Goal: Information Seeking & Learning: Learn about a topic

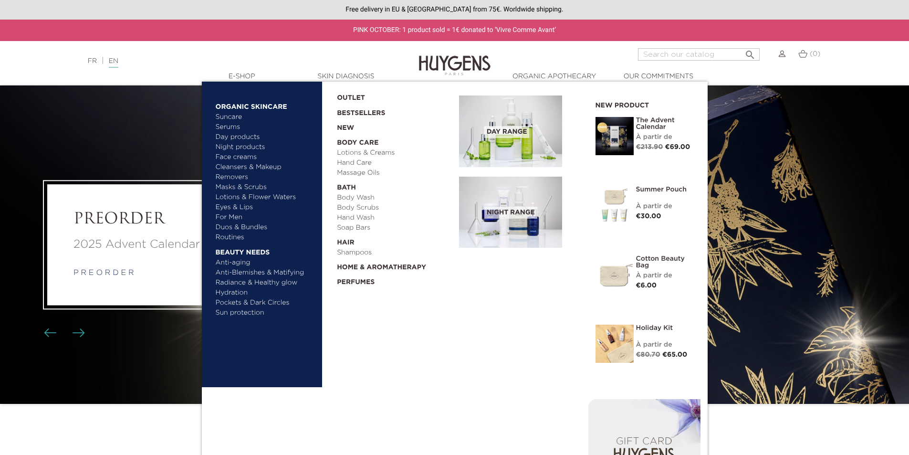
click at [244, 226] on link "Duos & Bundles" at bounding box center [266, 227] width 100 height 10
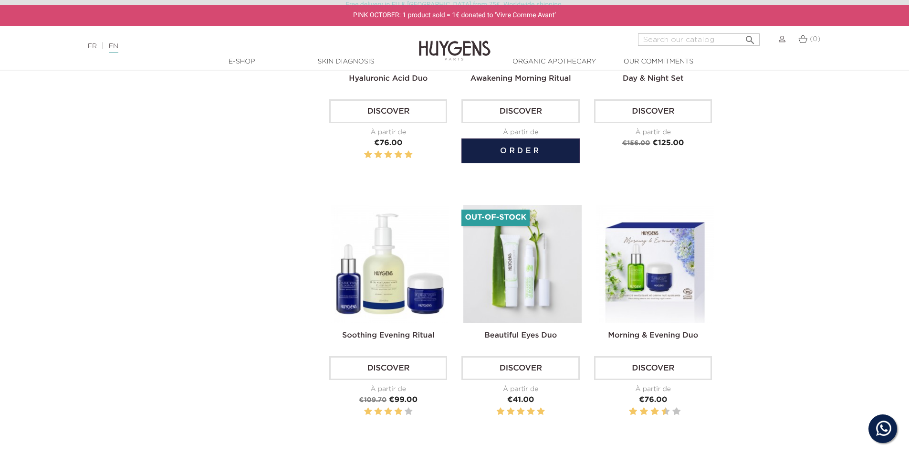
scroll to position [1002, 0]
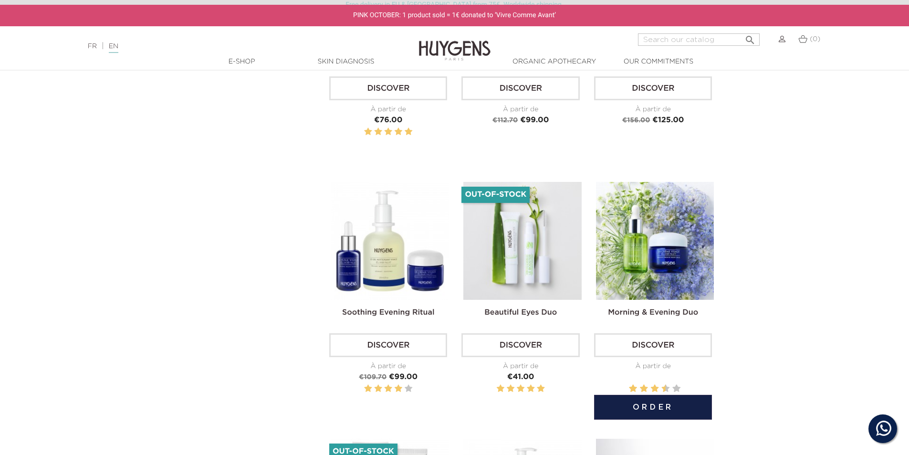
click at [642, 233] on img at bounding box center [655, 241] width 118 height 118
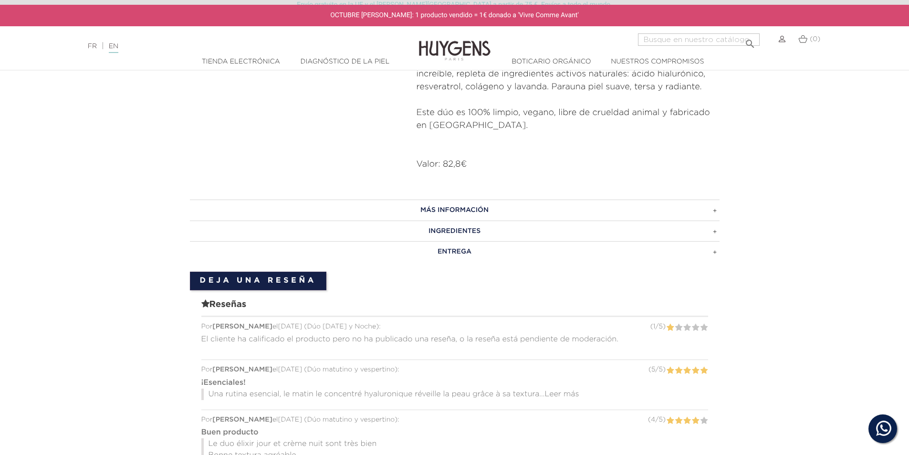
scroll to position [620, 0]
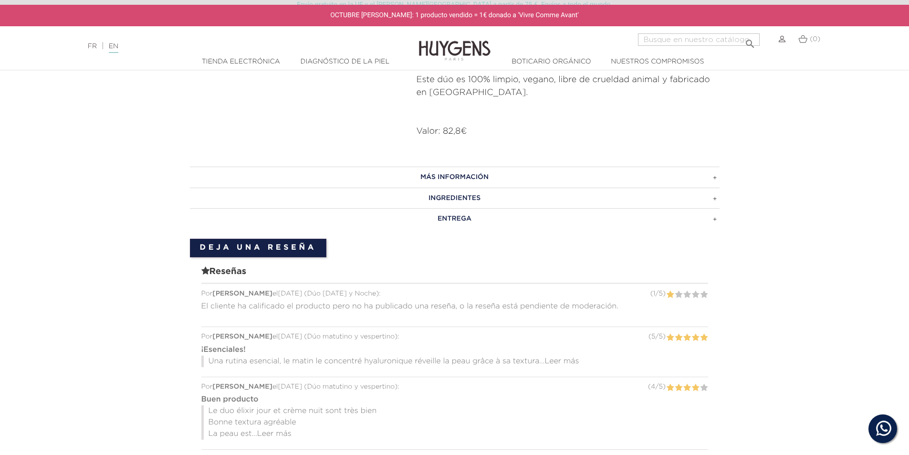
click at [504, 180] on h3 "MÁS INFORMACIÓN" at bounding box center [455, 177] width 530 height 21
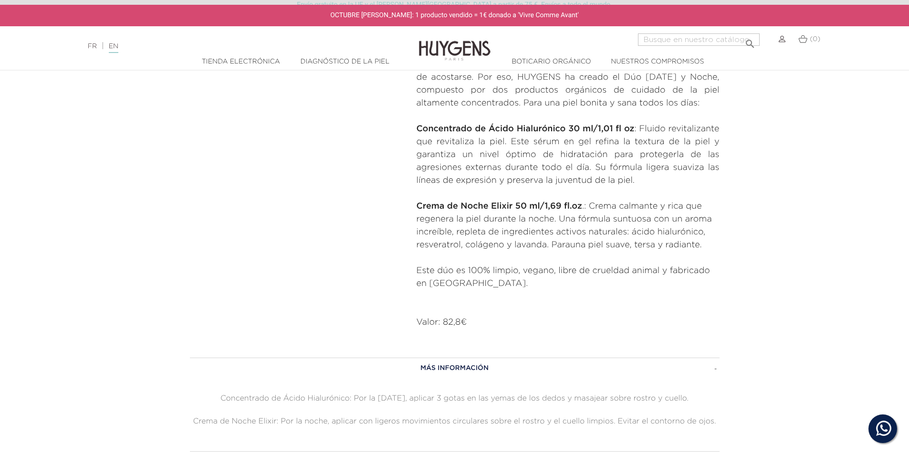
scroll to position [668, 0]
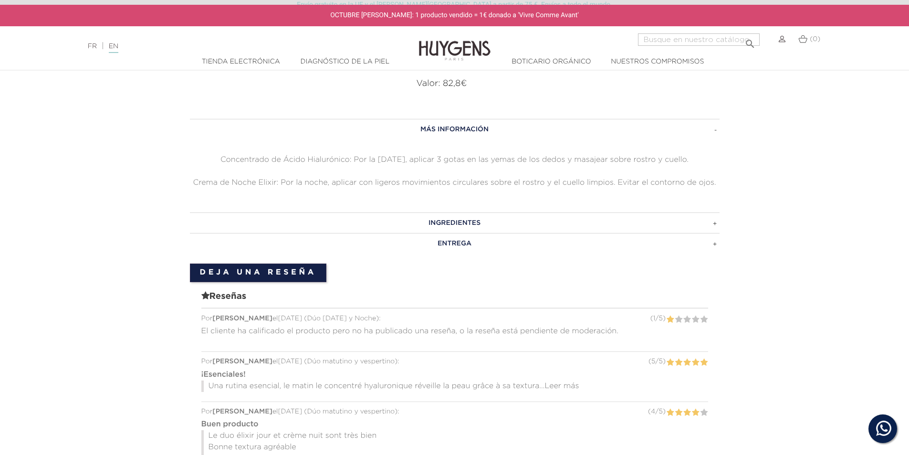
click at [452, 226] on font "INGREDIENTES" at bounding box center [455, 223] width 52 height 7
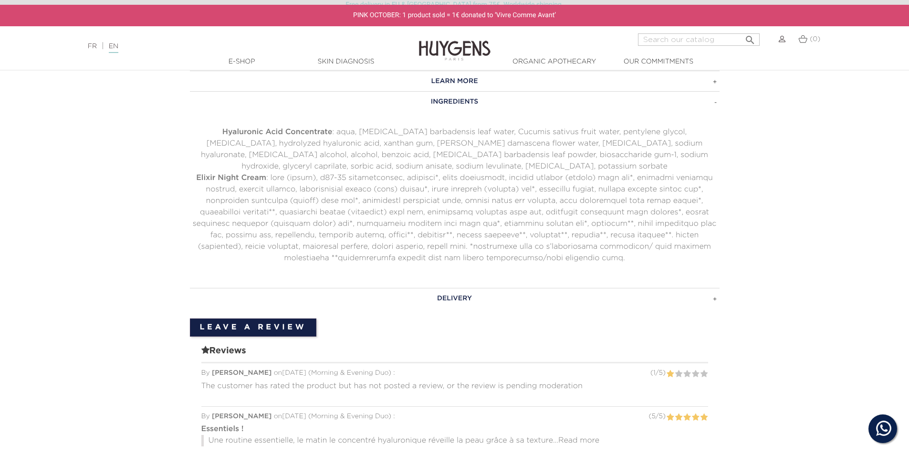
scroll to position [715, 0]
click at [441, 186] on p "Elixir Night Cream" at bounding box center [455, 219] width 530 height 92
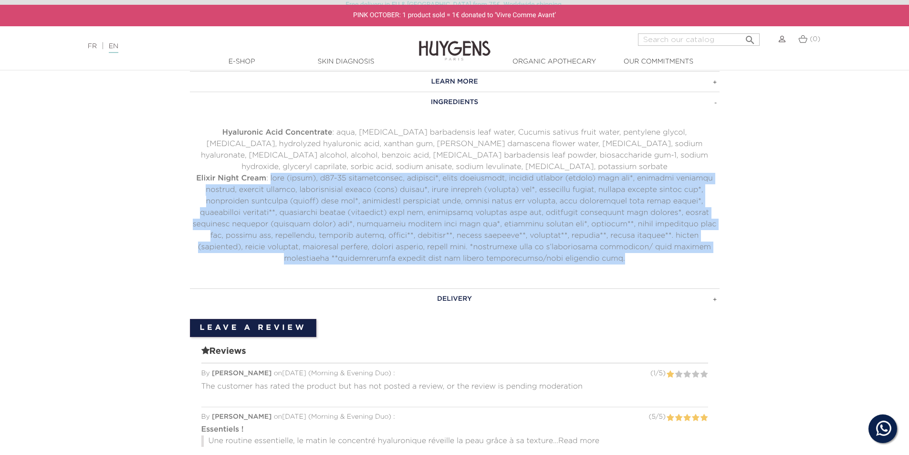
drag, startPoint x: 587, startPoint y: 248, endPoint x: 273, endPoint y: 167, distance: 323.9
click at [273, 173] on p "Elixir Night Cream" at bounding box center [455, 219] width 530 height 92
copy p "aqua (water), c10-18 triglycerides, glycerin*, cetyl babassuate, sesamum indicu…"
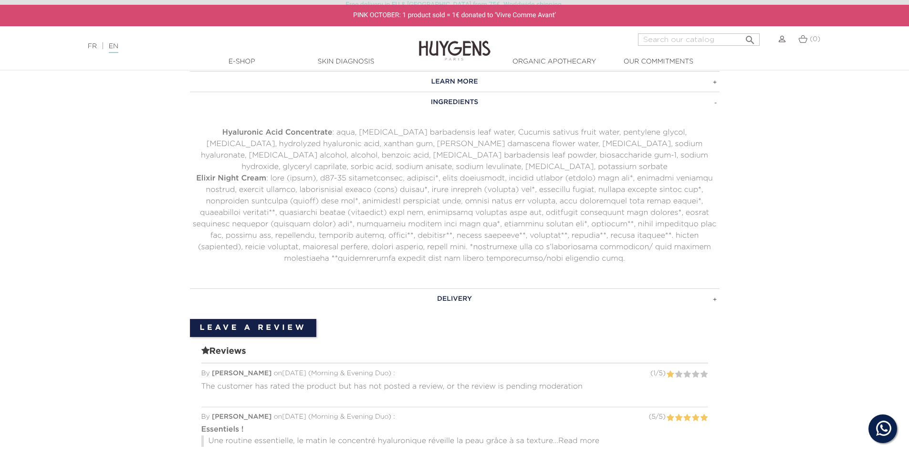
click at [423, 142] on p "Hyaluronic Acid Concentrate : aqua, aloe barbadensis leaf water, Cucumis sativu…" at bounding box center [455, 150] width 530 height 46
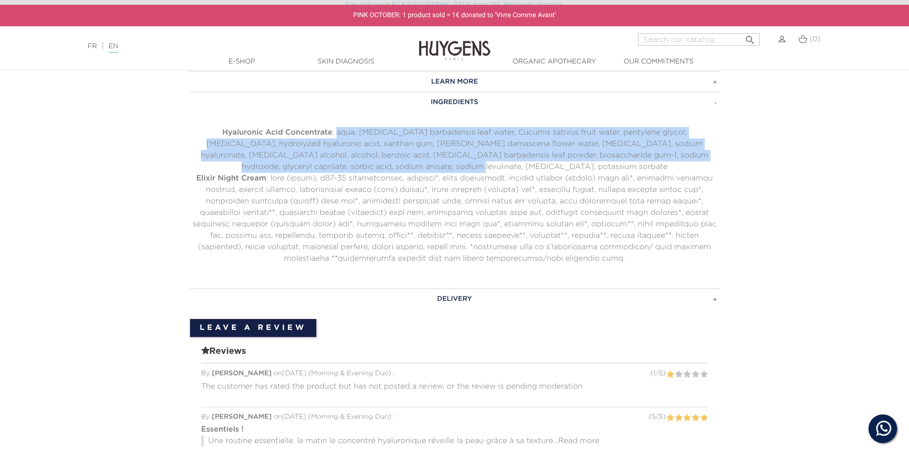
drag, startPoint x: 500, startPoint y: 155, endPoint x: 325, endPoint y: 121, distance: 178.0
click at [325, 127] on p "Hyaluronic Acid Concentrate : aqua, aloe barbadensis leaf water, Cucumis sativu…" at bounding box center [455, 150] width 530 height 46
copy p "aqua, aloe barbadensis leaf water, Cucumis sativus fruit water, pentylene glyco…"
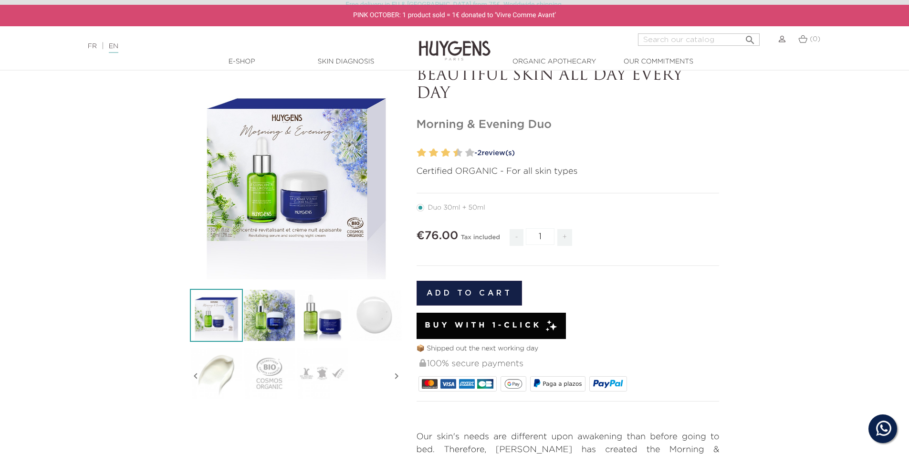
scroll to position [0, 0]
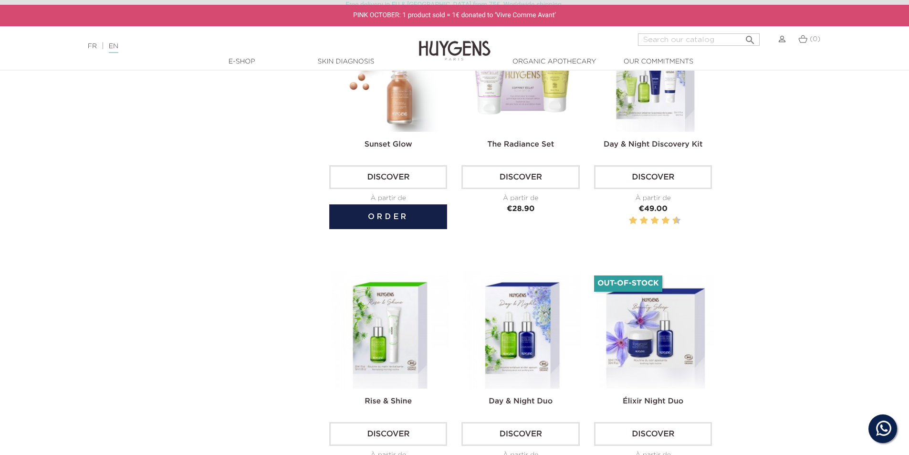
scroll to position [430, 0]
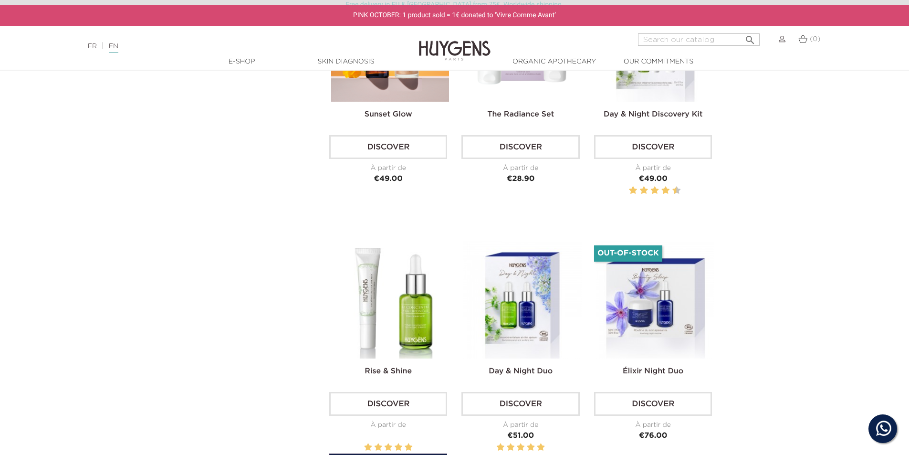
click at [390, 323] on img at bounding box center [390, 300] width 118 height 118
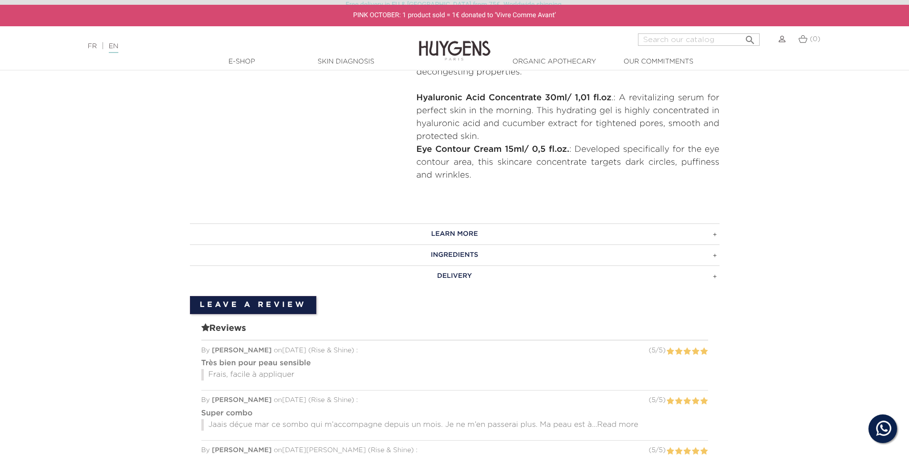
scroll to position [430, 0]
click at [463, 231] on h3 "LEARN MORE" at bounding box center [455, 232] width 530 height 21
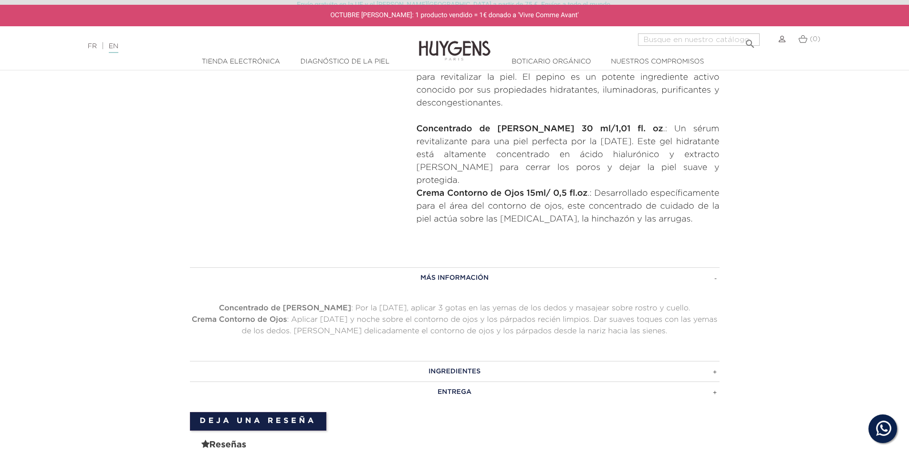
scroll to position [449, 0]
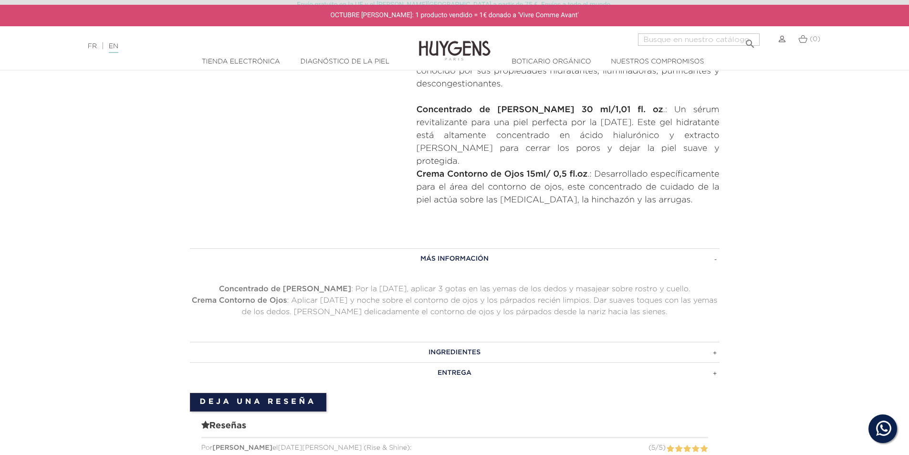
click at [395, 295] on p "Crema Contorno de Ojos : Aplicar [DATE] y noche sobre el contorno de ojos y los…" at bounding box center [455, 306] width 530 height 23
click at [373, 285] on font ": Por la [DATE], aplicar 3 gotas en las yemas de los dedos y masajear sobre ros…" at bounding box center [520, 289] width 339 height 8
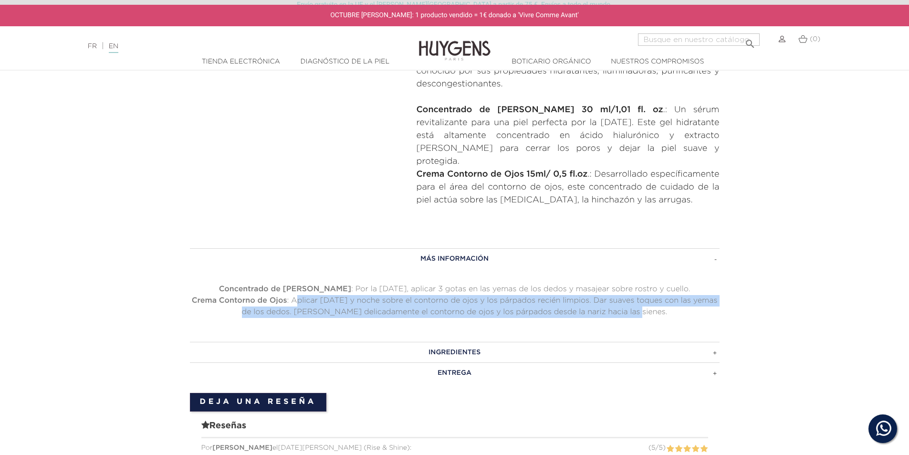
drag, startPoint x: 656, startPoint y: 300, endPoint x: 306, endPoint y: 286, distance: 350.1
click at [306, 295] on p "Crema Contorno de Ojos : Aplicar [DATE] y noche sobre el contorno de ojos y los…" at bounding box center [455, 306] width 530 height 23
copy font "Aplicar [DATE] y noche sobre el contorno de ojos y los párpados recién limpios.…"
click at [466, 342] on h3 "INGREDIENTES" at bounding box center [455, 352] width 530 height 21
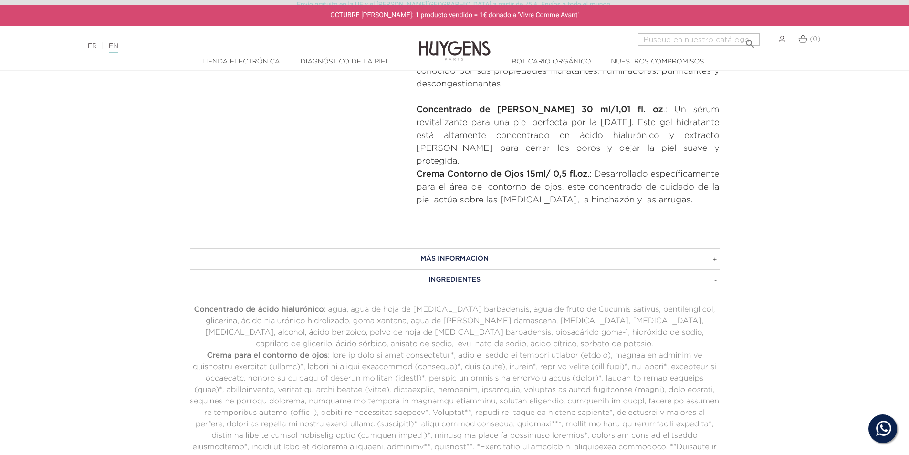
click at [800, 60] on div "  Tienda electrónica     " at bounding box center [454, 62] width 895 height 10
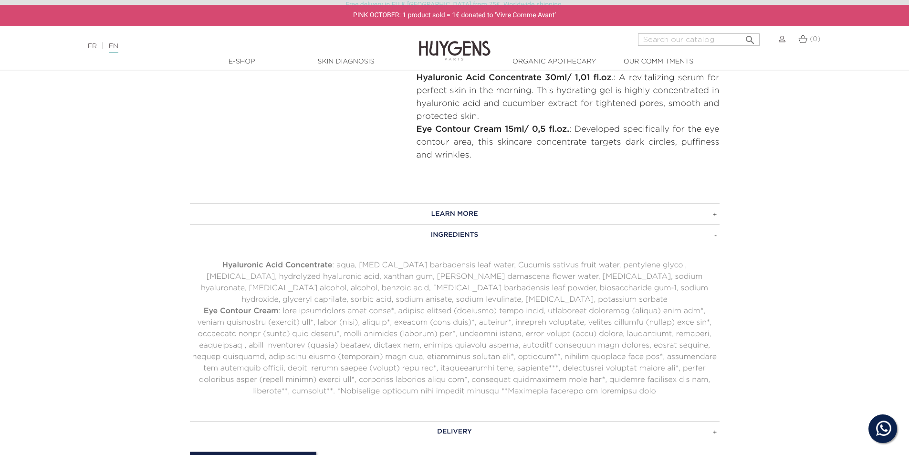
scroll to position [430, 0]
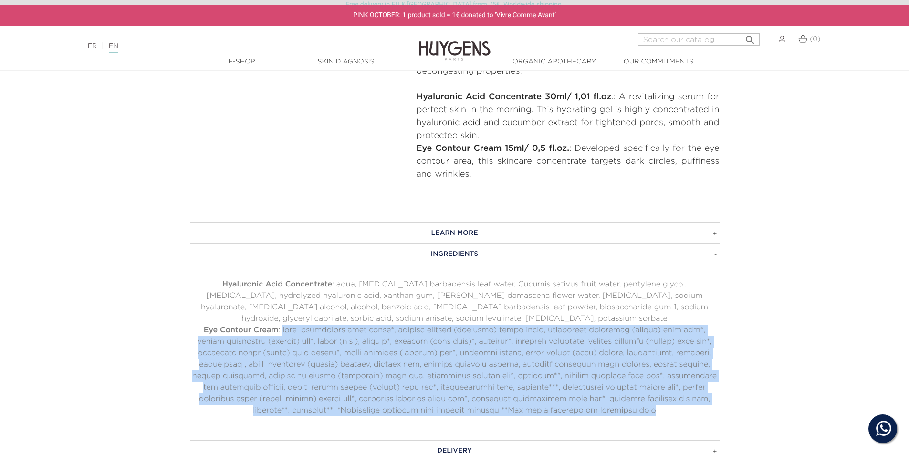
drag, startPoint x: 606, startPoint y: 413, endPoint x: 278, endPoint y: 332, distance: 337.8
click at [278, 332] on p "Eye Contour Cream" at bounding box center [455, 371] width 530 height 92
copy p "[MEDICAL_DATA] barbadensis leaf juice*, cucumis sativus (cucumber) fruit water,…"
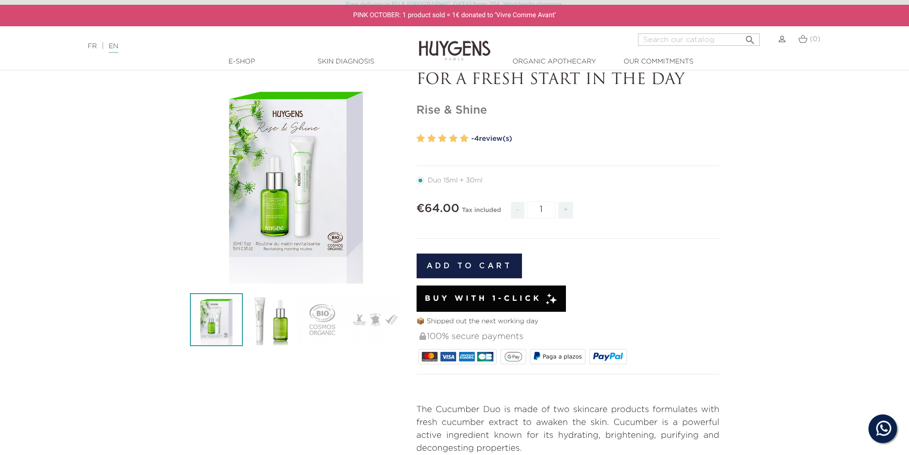
scroll to position [48, 0]
